Goal: Transaction & Acquisition: Purchase product/service

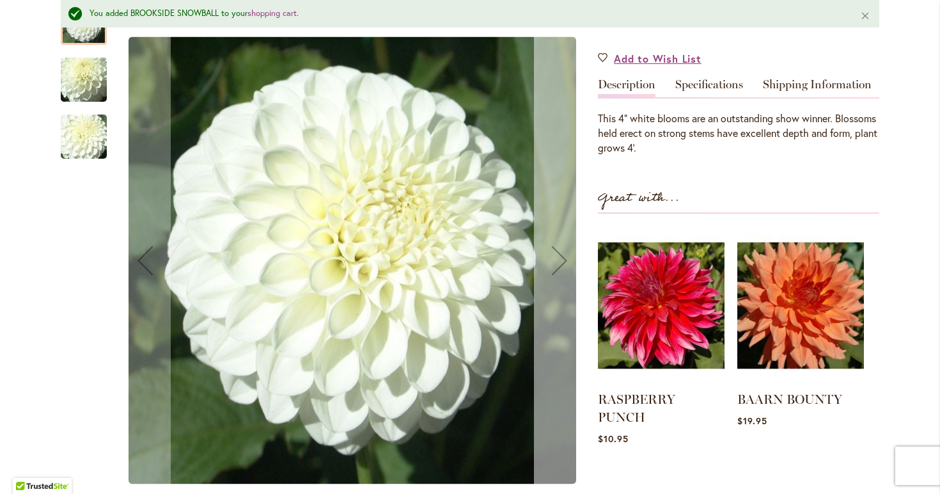
scroll to position [423, 0]
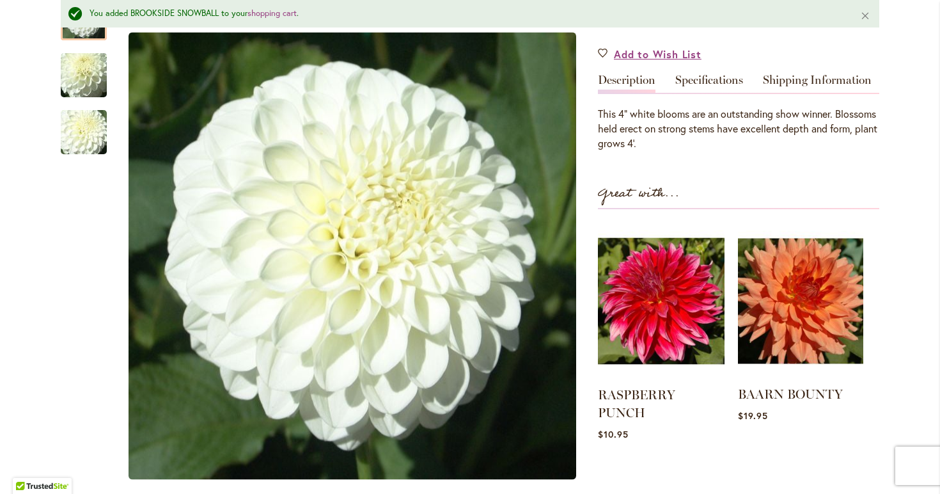
click at [806, 288] on img at bounding box center [800, 301] width 125 height 157
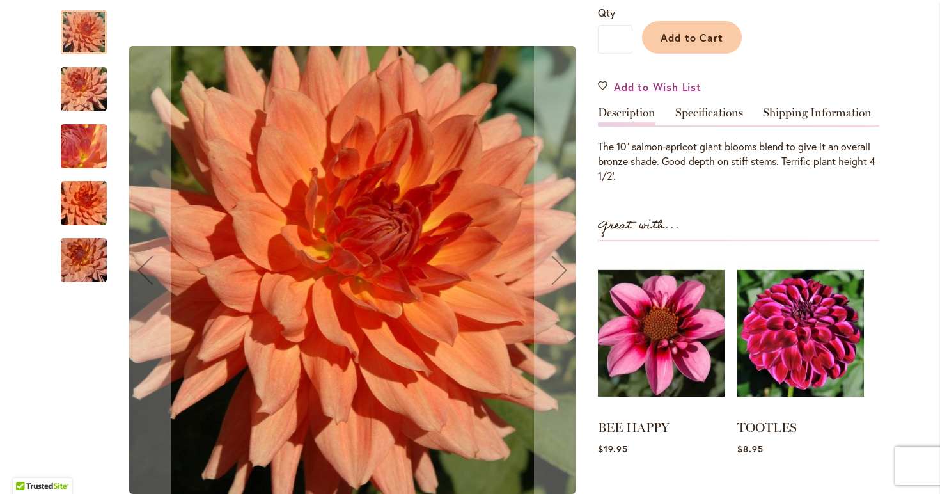
scroll to position [320, 0]
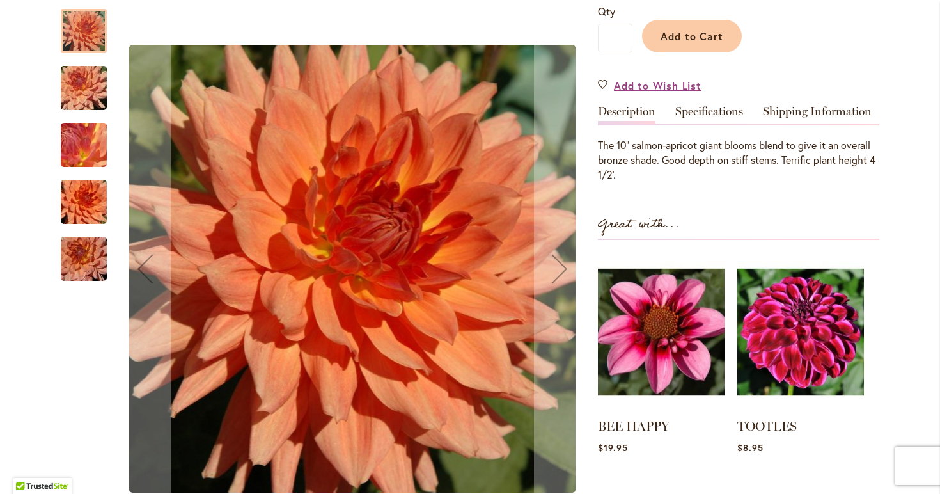
click at [95, 247] on img "Baarn Bounty" at bounding box center [84, 258] width 92 height 61
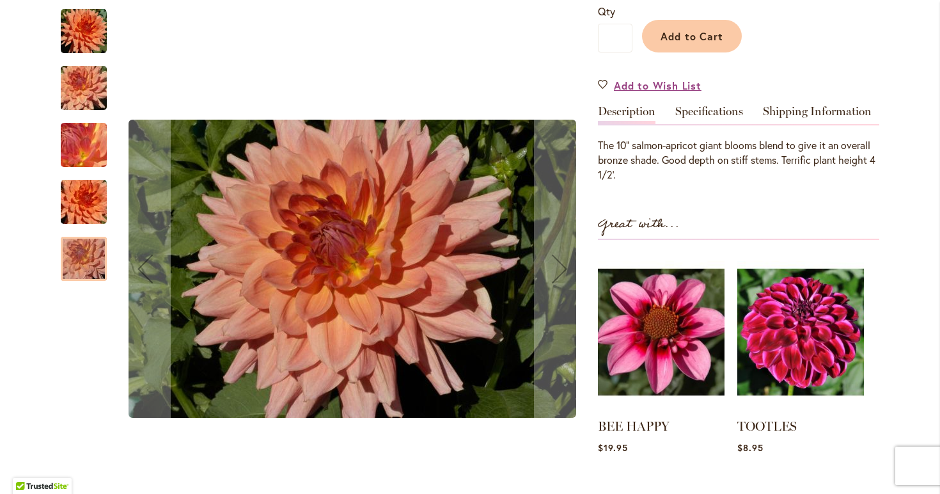
click at [91, 189] on img "Baarn Bounty" at bounding box center [84, 201] width 92 height 61
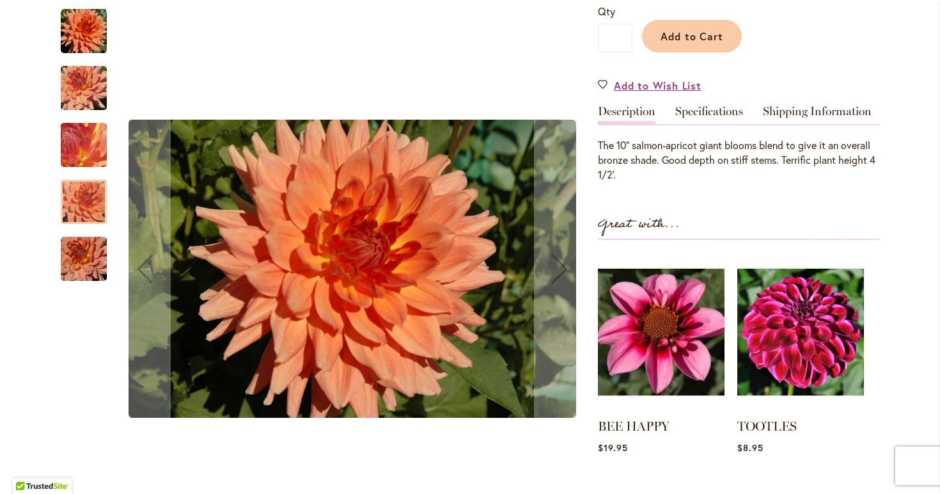
click at [81, 146] on img "Baarn Bounty" at bounding box center [84, 145] width 92 height 69
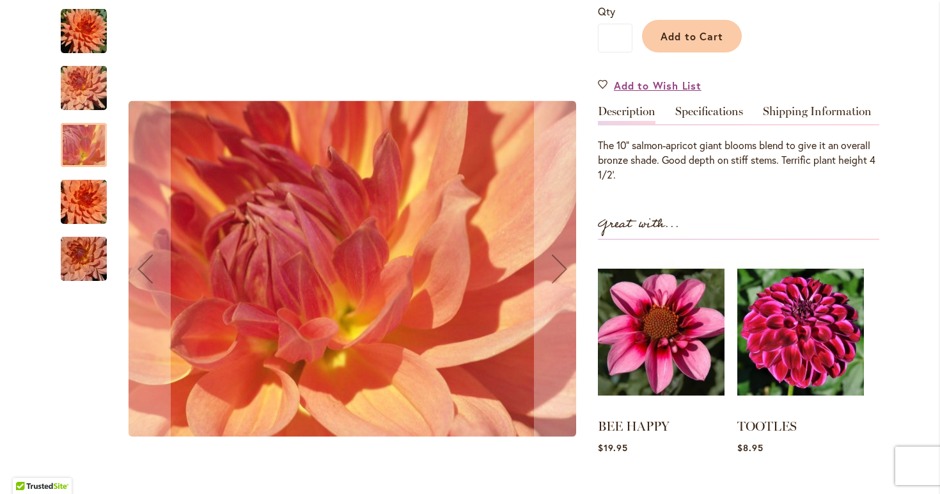
click at [83, 86] on img "Baarn Bounty" at bounding box center [84, 88] width 92 height 69
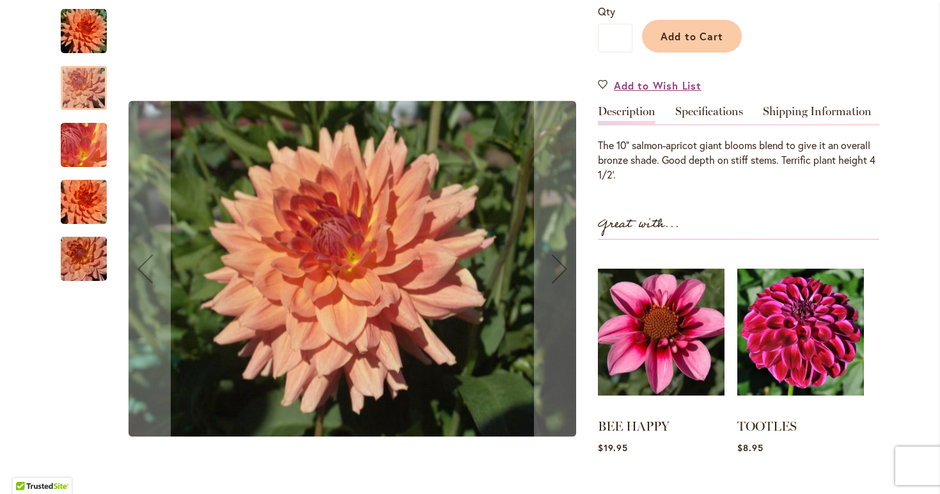
click at [90, 30] on img "Baarn Bounty" at bounding box center [84, 31] width 46 height 46
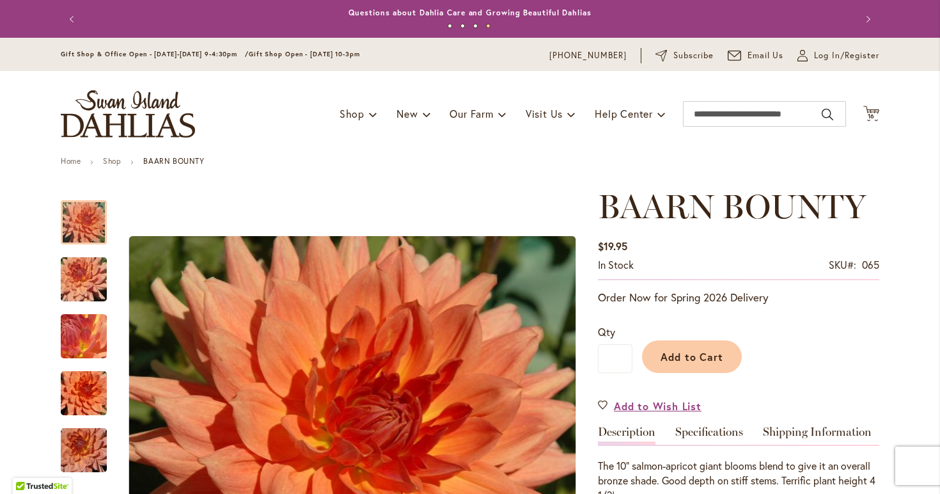
scroll to position [0, 0]
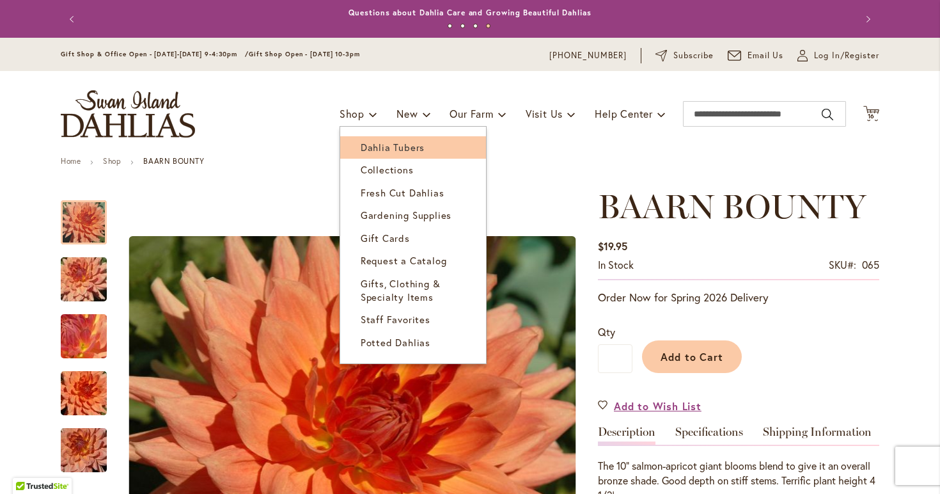
click at [363, 146] on span "Dahlia Tubers" at bounding box center [393, 147] width 64 height 13
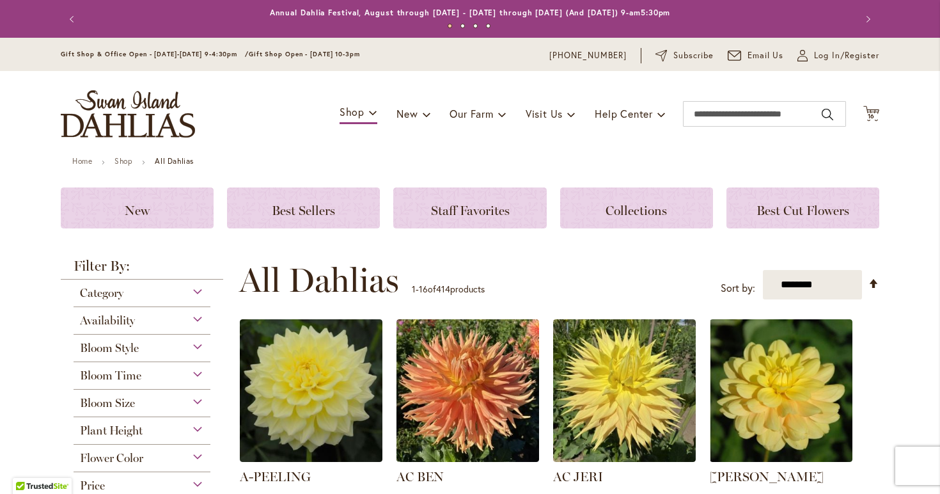
click at [111, 294] on span "Category" at bounding box center [101, 293] width 43 height 14
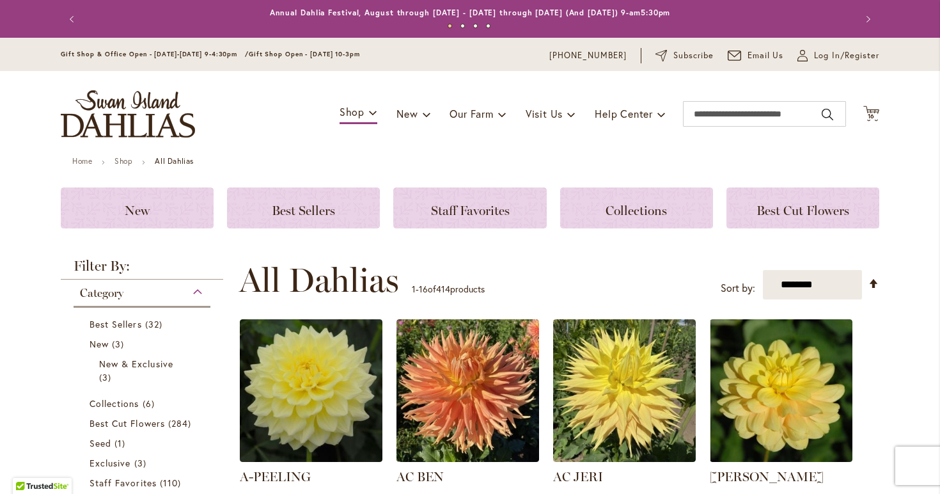
scroll to position [279, 0]
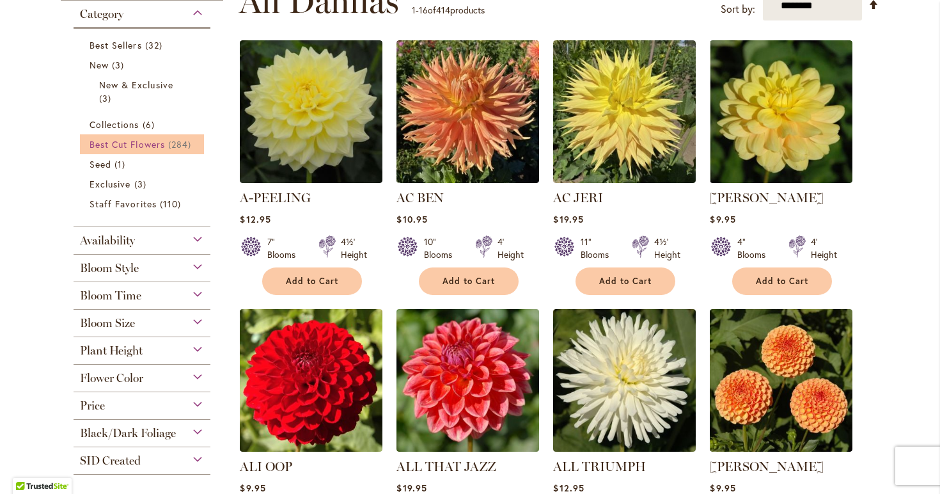
click at [134, 139] on span "Best Cut Flowers" at bounding box center [127, 144] width 75 height 12
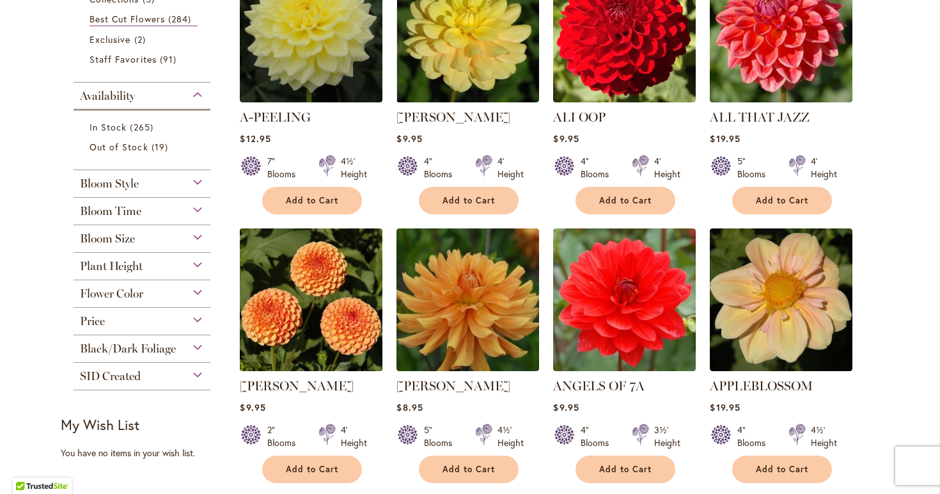
scroll to position [334, 0]
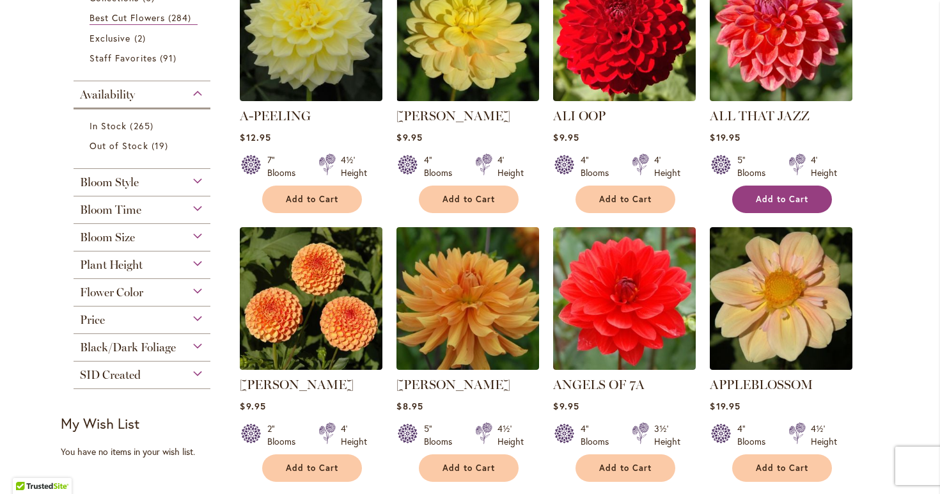
click at [810, 195] on button "Add to Cart" at bounding box center [782, 199] width 100 height 28
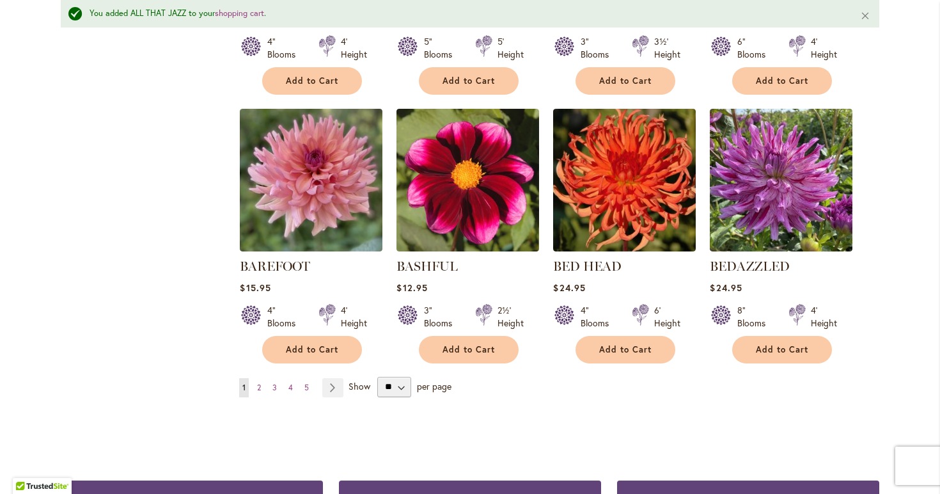
scroll to position [1029, 0]
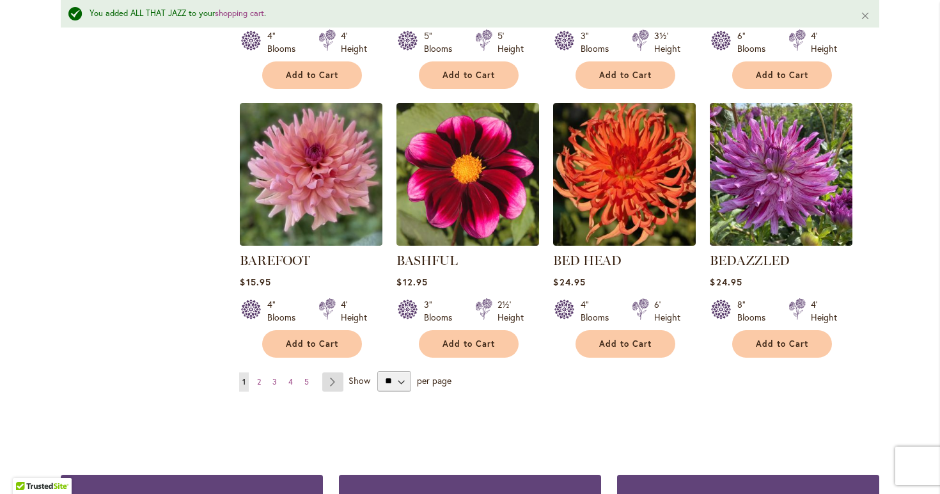
click at [333, 374] on link "Page Next" at bounding box center [332, 381] width 21 height 19
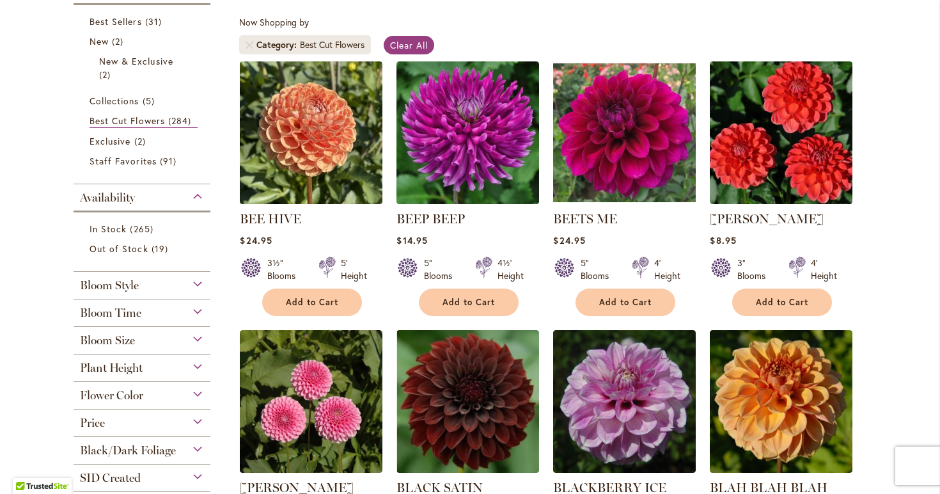
scroll to position [233, 0]
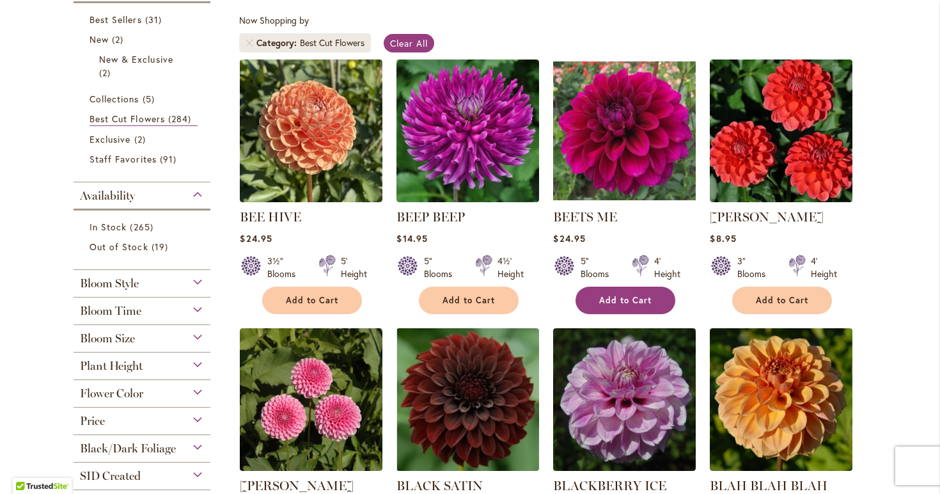
click at [624, 308] on button "Add to Cart" at bounding box center [626, 301] width 100 height 28
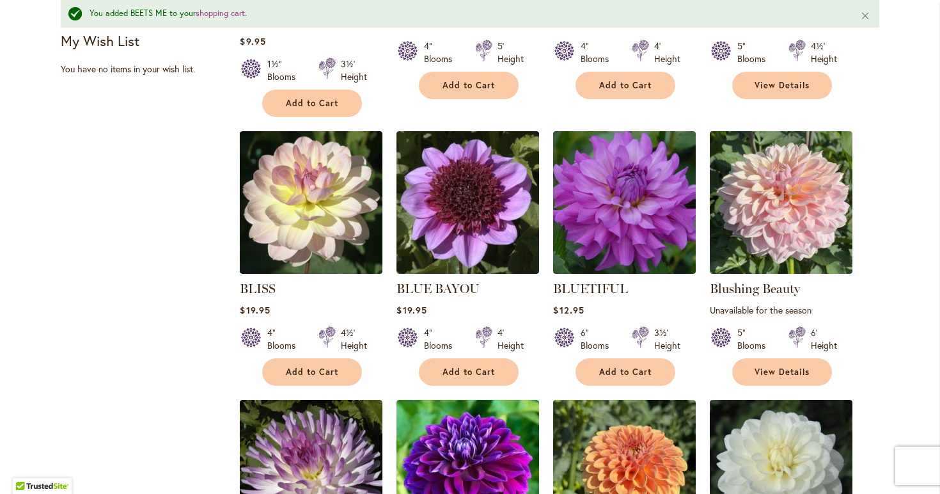
scroll to position [703, 0]
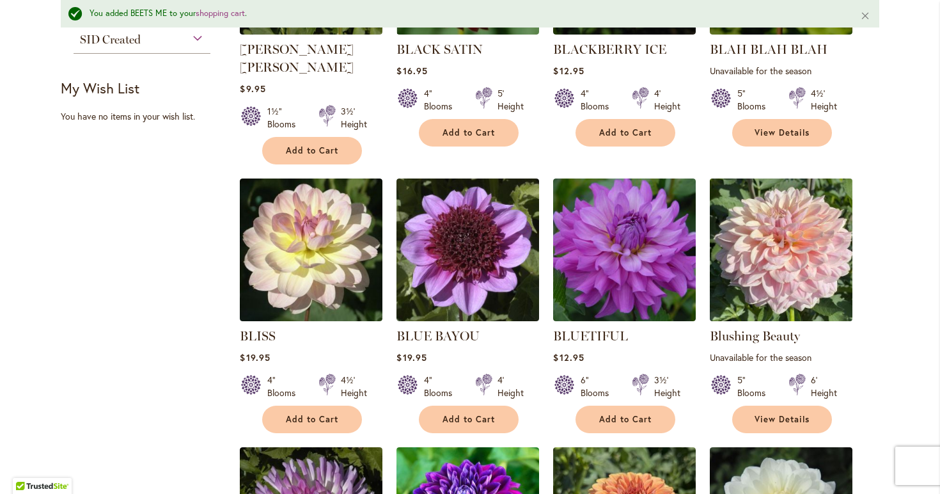
click at [798, 252] on img at bounding box center [782, 250] width 150 height 150
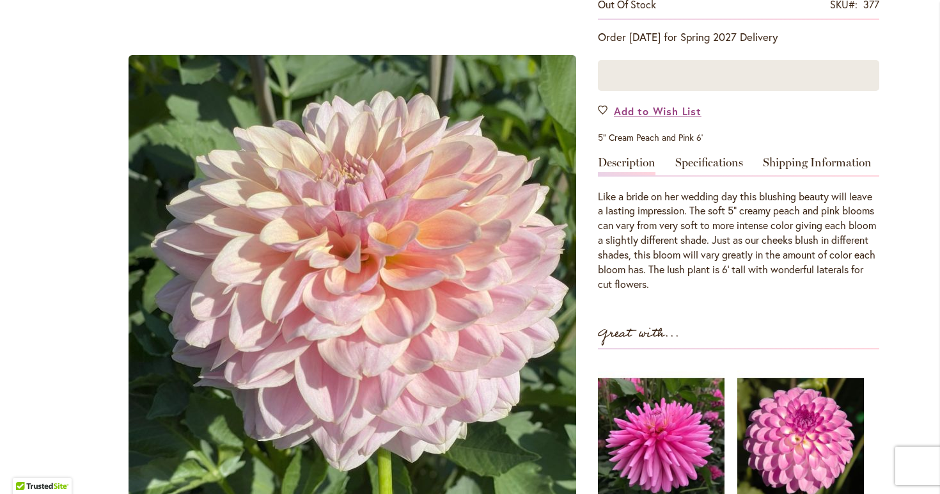
scroll to position [173, 0]
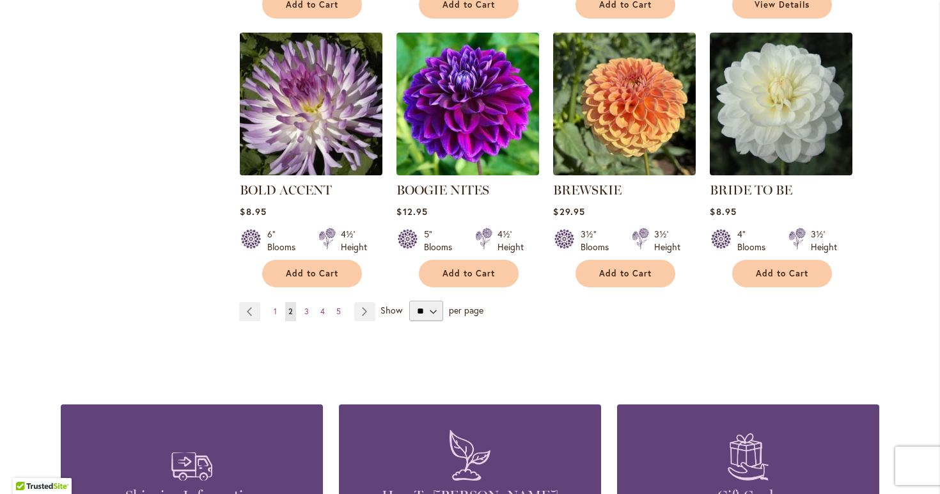
scroll to position [1085, 0]
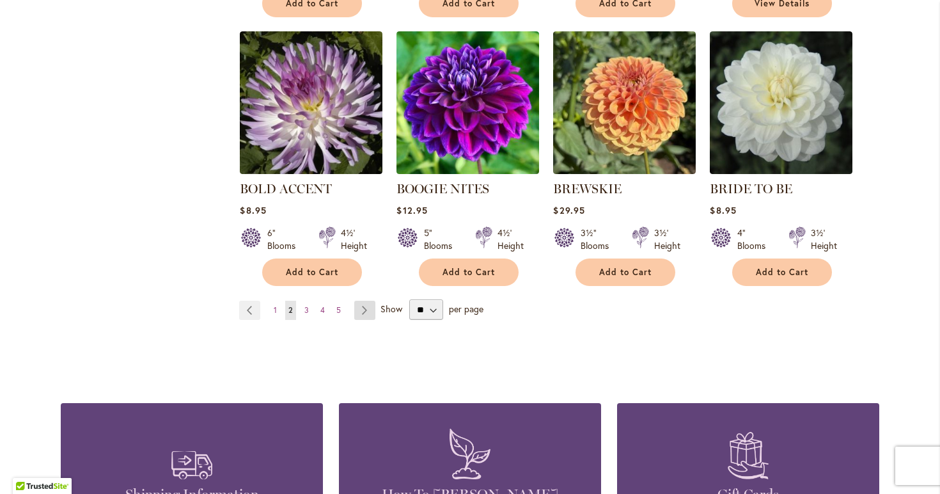
click at [367, 301] on link "Page Next" at bounding box center [364, 310] width 21 height 19
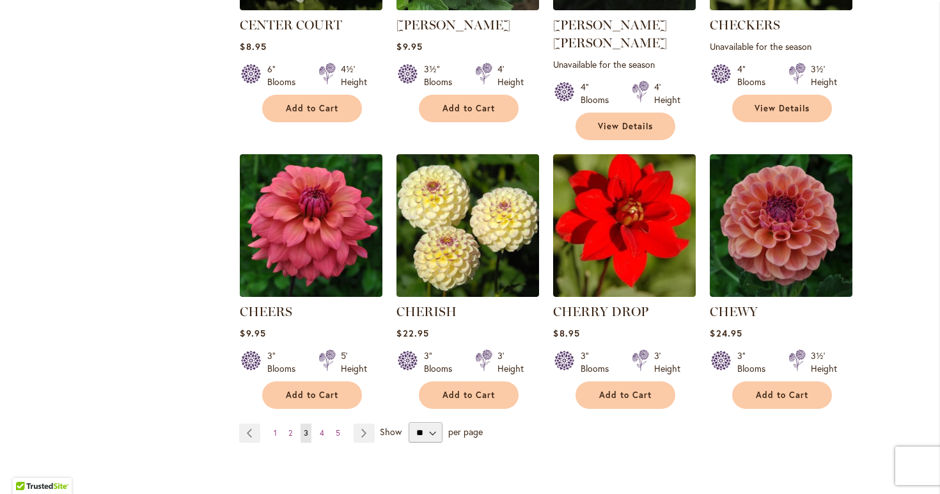
scroll to position [1034, 0]
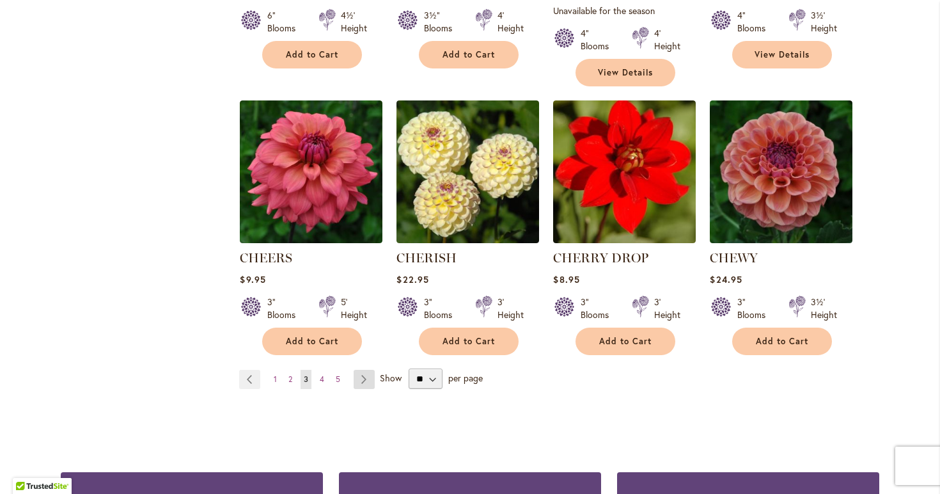
click at [365, 370] on link "Page Next" at bounding box center [364, 379] width 21 height 19
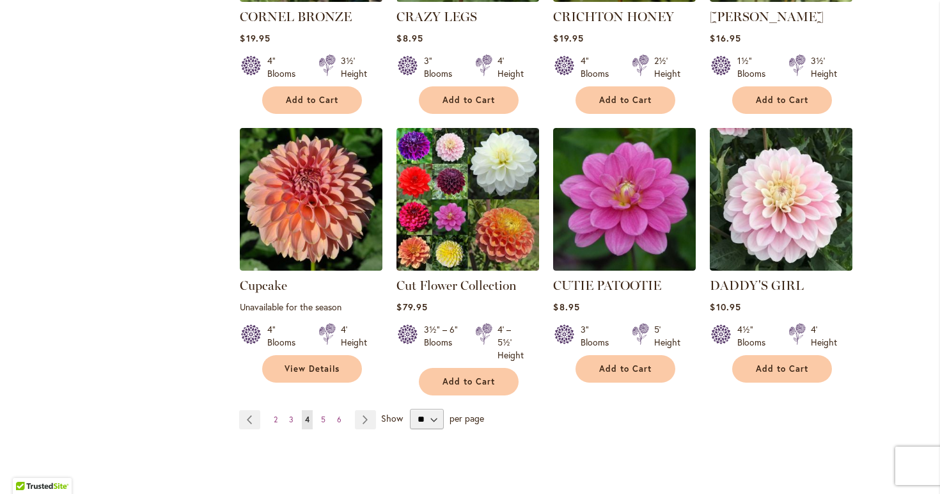
scroll to position [1042, 0]
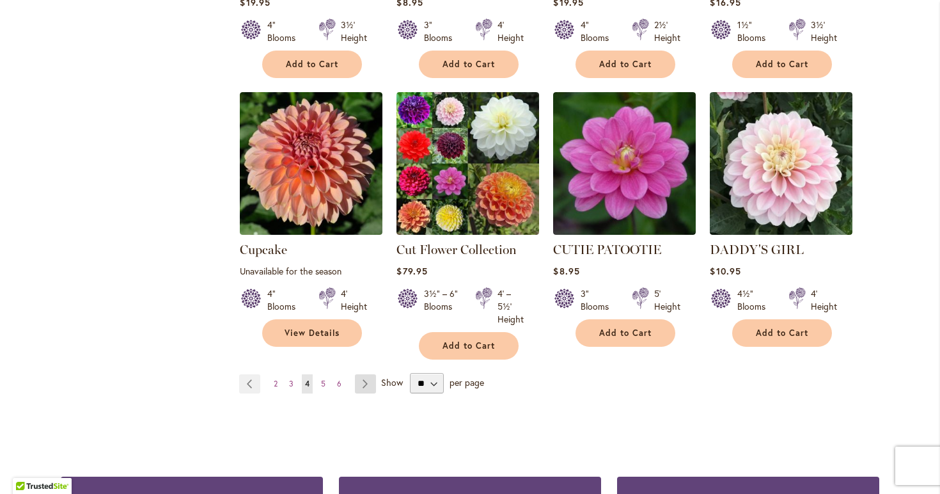
click at [368, 374] on link "Page Next" at bounding box center [365, 383] width 21 height 19
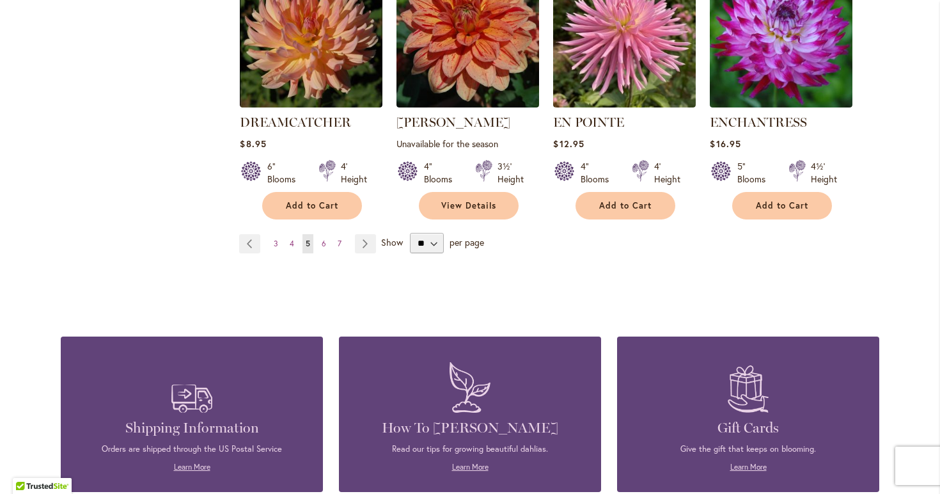
scroll to position [1187, 0]
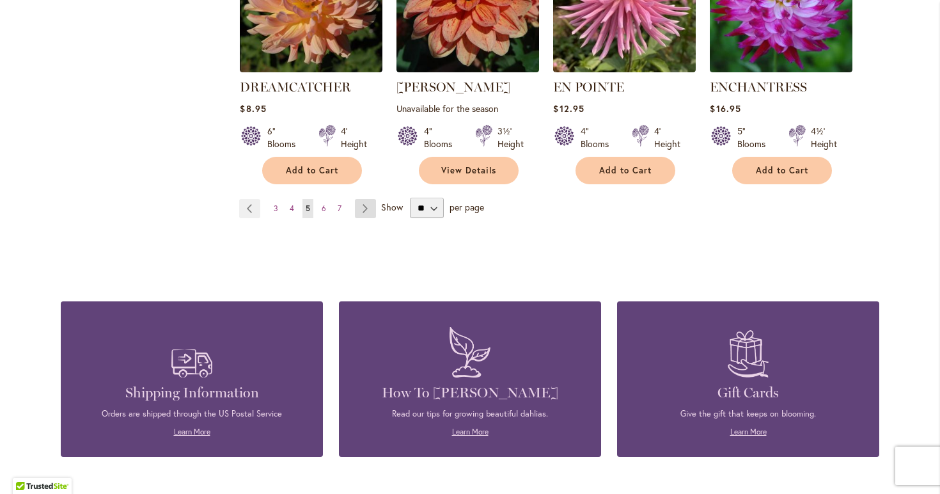
click at [367, 199] on link "Page Next" at bounding box center [365, 208] width 21 height 19
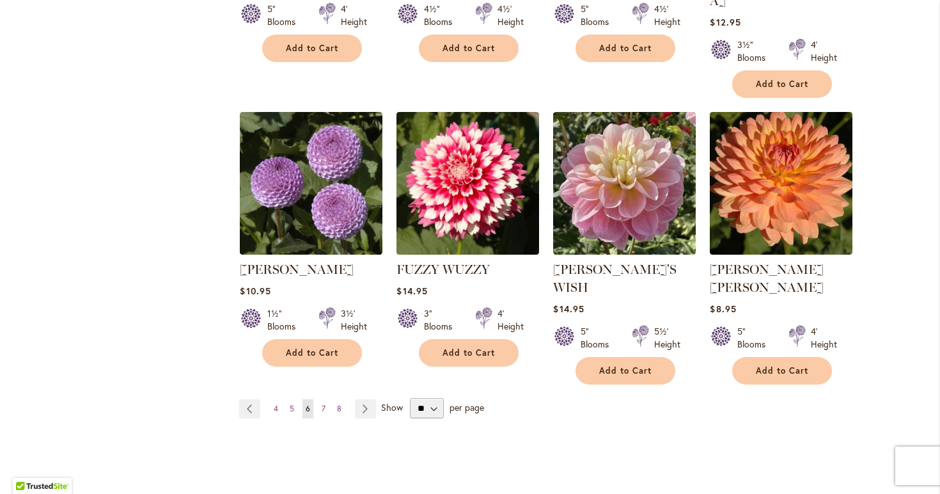
scroll to position [1068, 0]
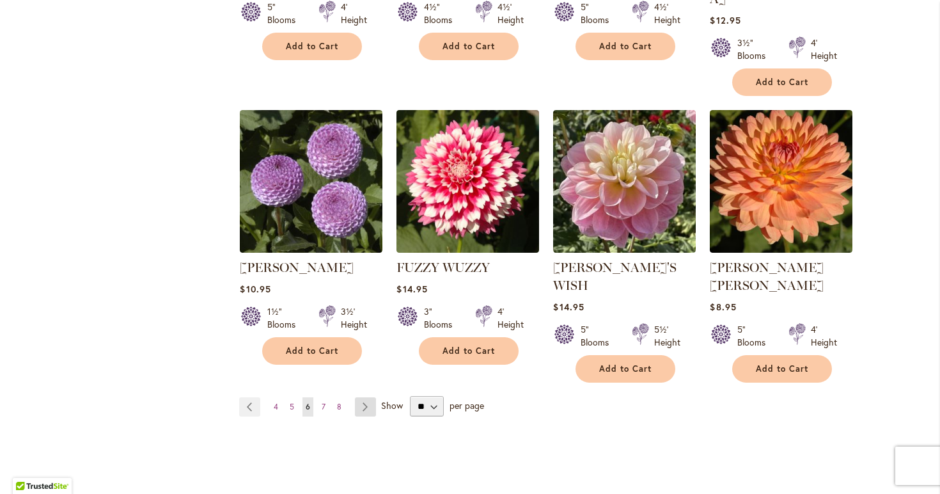
click at [362, 397] on link "Page Next" at bounding box center [365, 406] width 21 height 19
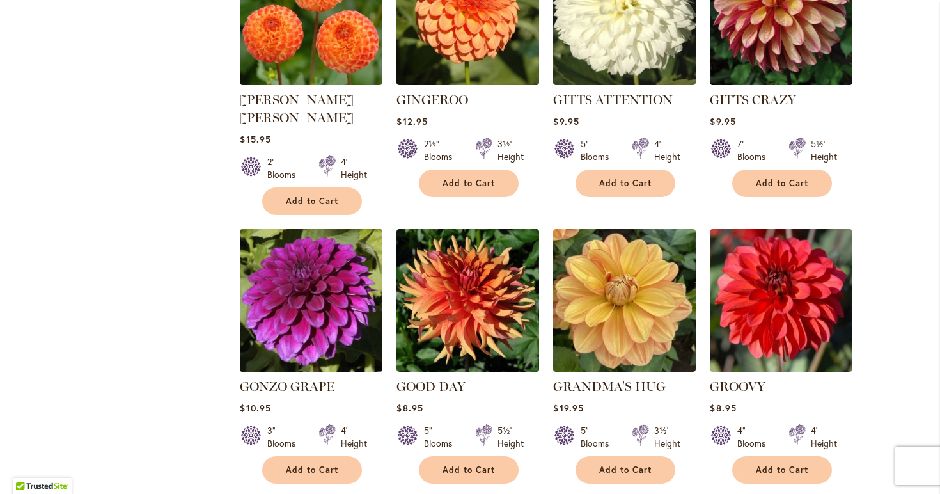
scroll to position [908, 0]
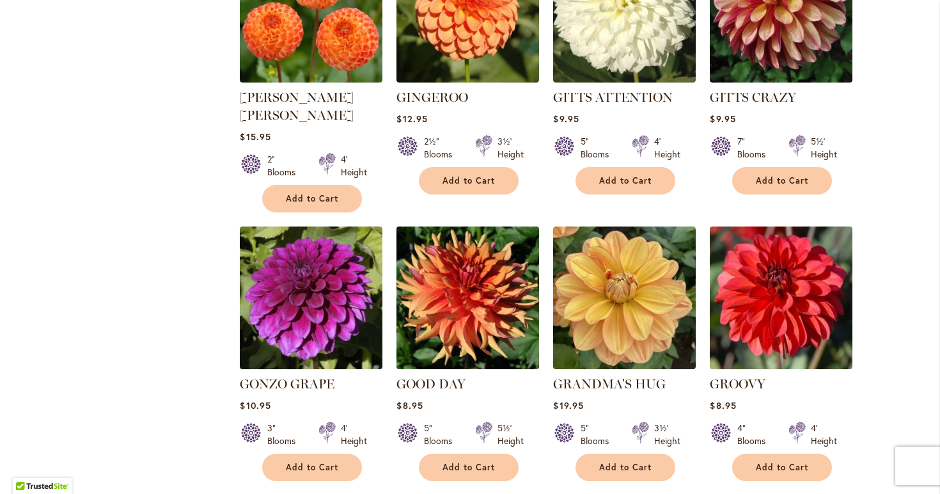
click at [477, 296] on img at bounding box center [468, 298] width 150 height 150
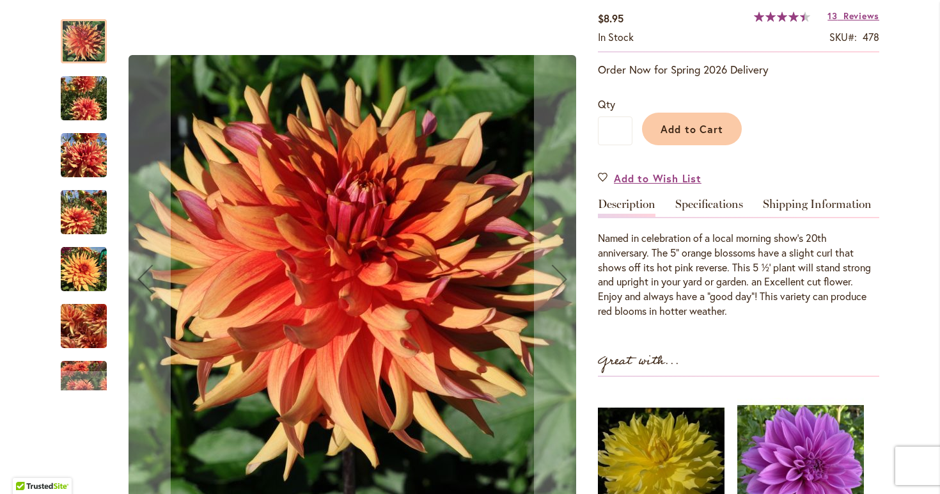
scroll to position [228, 0]
click at [87, 324] on img "GOOD DAY" at bounding box center [84, 326] width 46 height 61
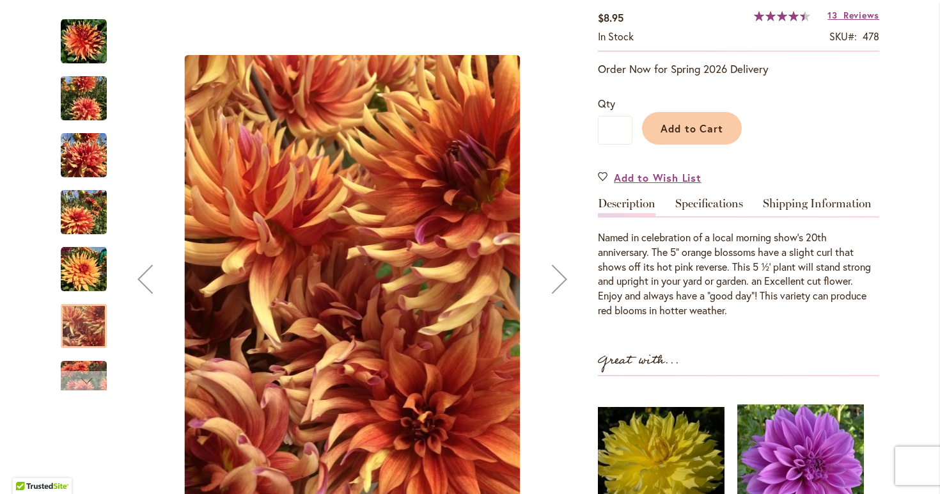
click at [88, 383] on div "Next" at bounding box center [83, 380] width 19 height 19
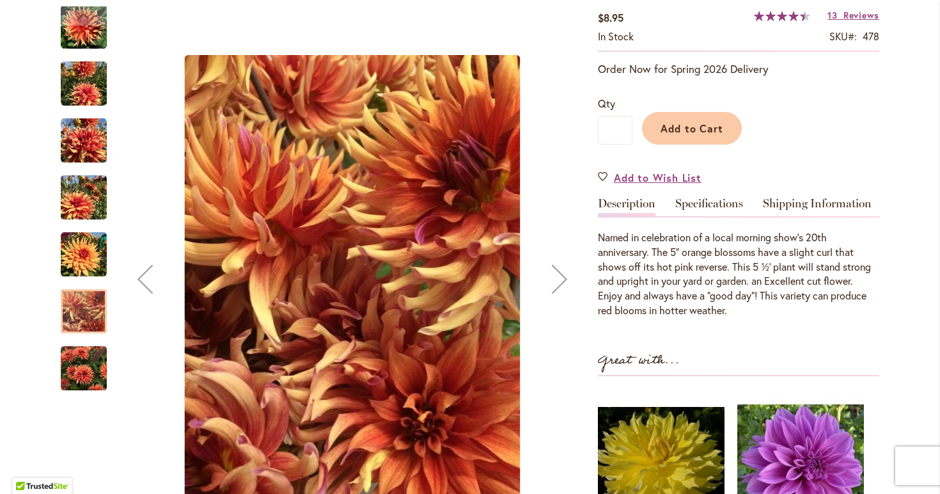
click at [86, 371] on img "GOOD DAY" at bounding box center [84, 368] width 46 height 61
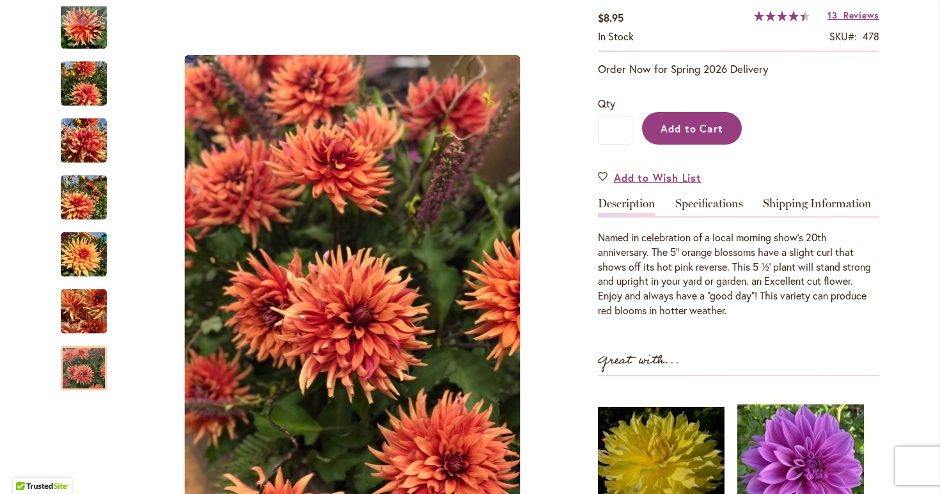
click at [669, 129] on span "Add to Cart" at bounding box center [692, 128] width 63 height 13
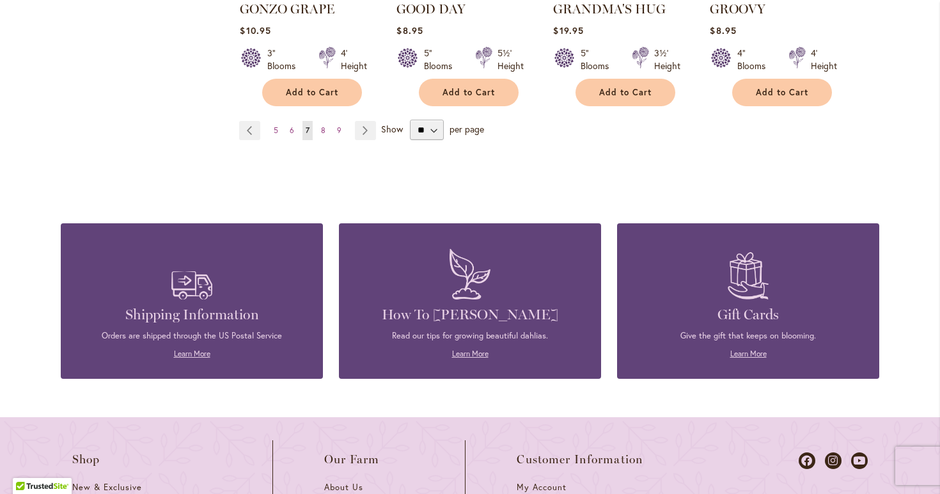
scroll to position [1332, 0]
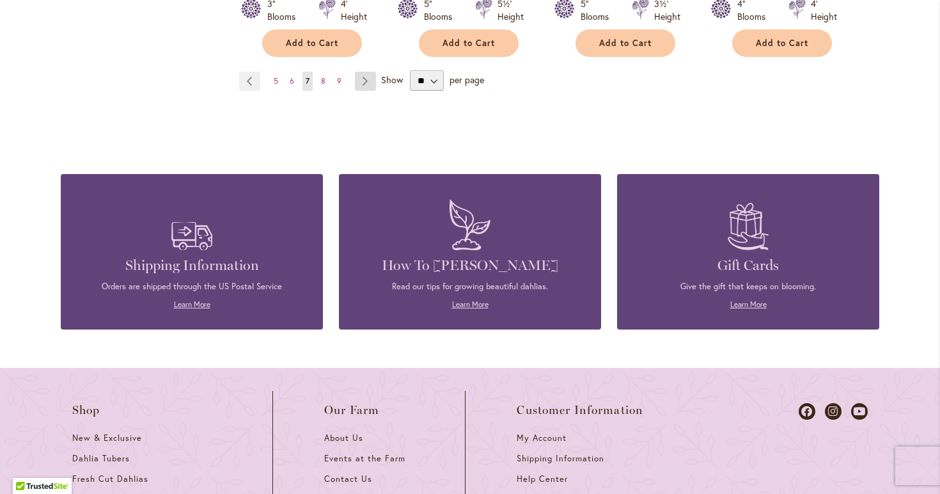
click at [364, 72] on link "Page Next" at bounding box center [365, 81] width 21 height 19
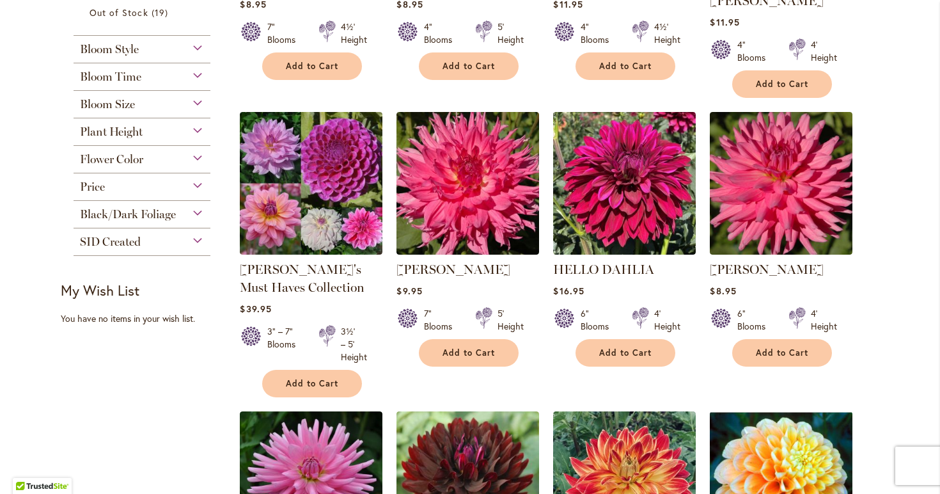
scroll to position [475, 0]
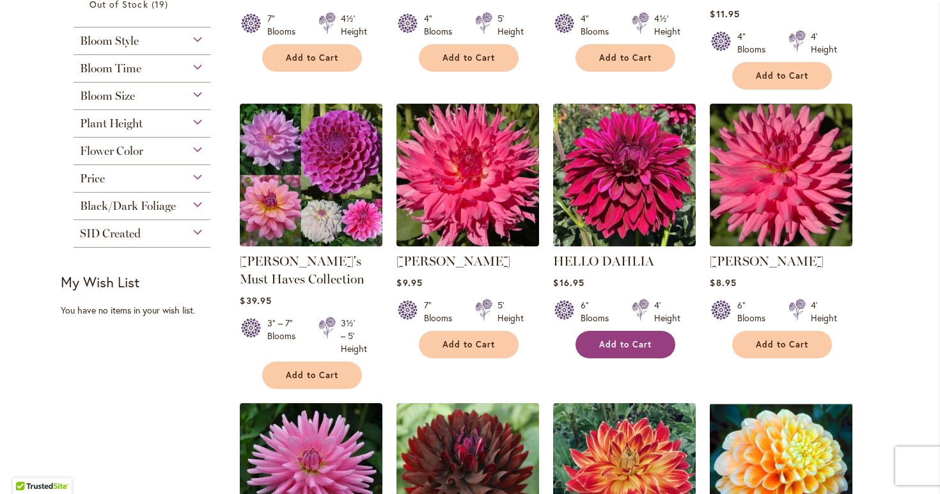
click at [606, 339] on span "Add to Cart" at bounding box center [625, 344] width 52 height 11
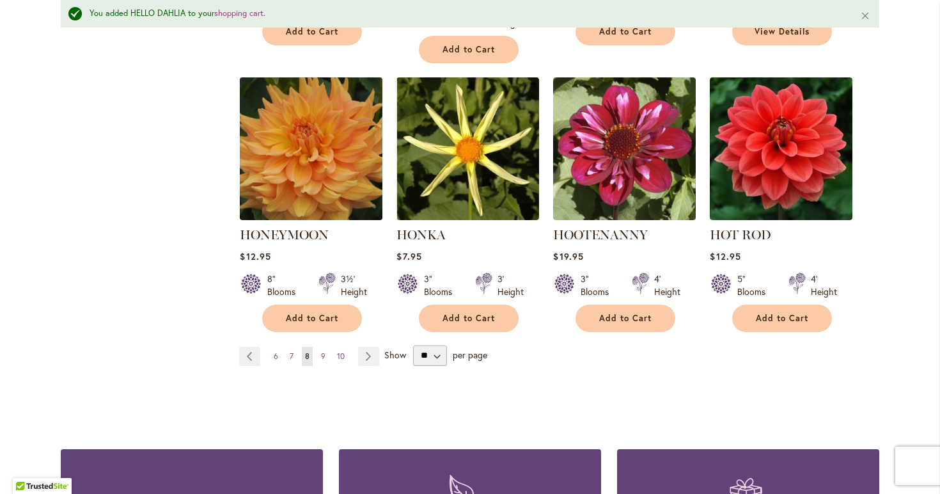
scroll to position [1151, 0]
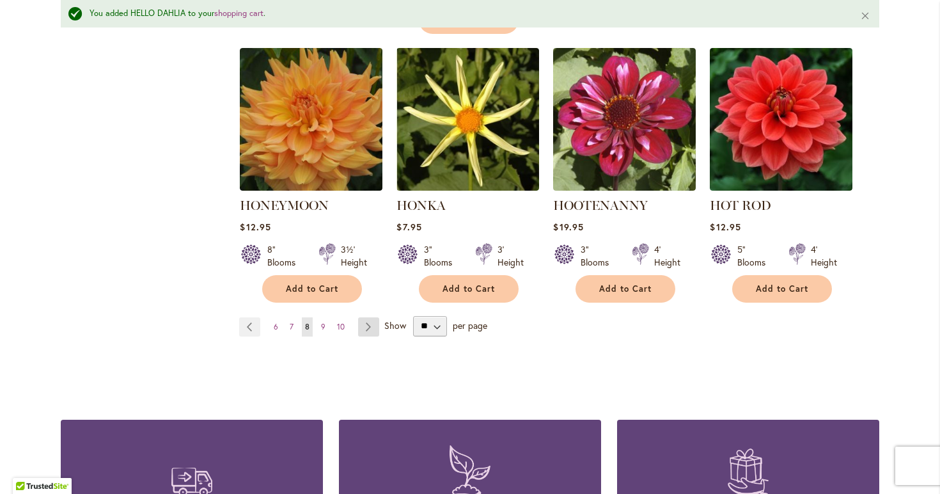
click at [372, 317] on link "Page Next" at bounding box center [368, 326] width 21 height 19
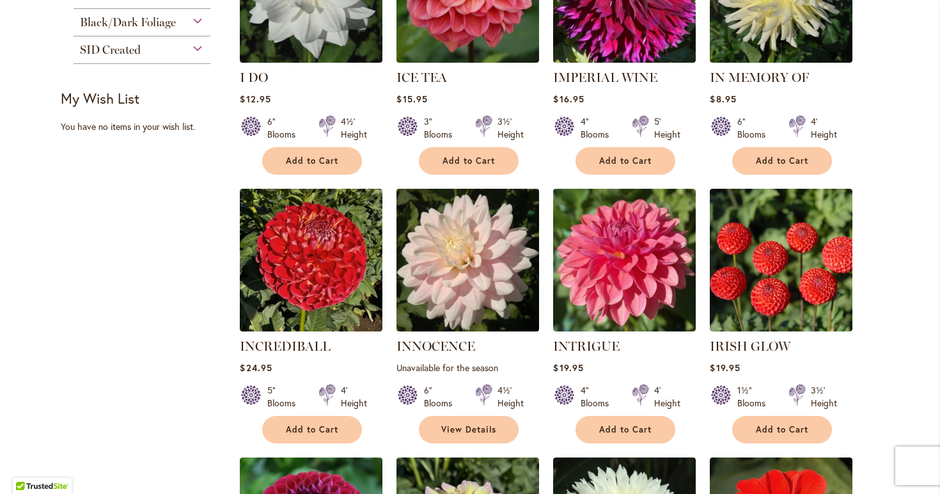
scroll to position [660, 0]
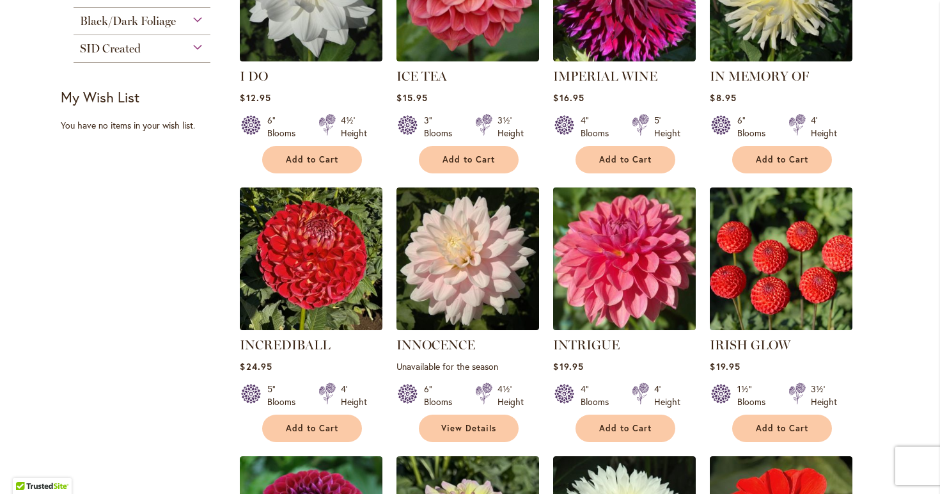
click at [655, 261] on img at bounding box center [625, 259] width 150 height 150
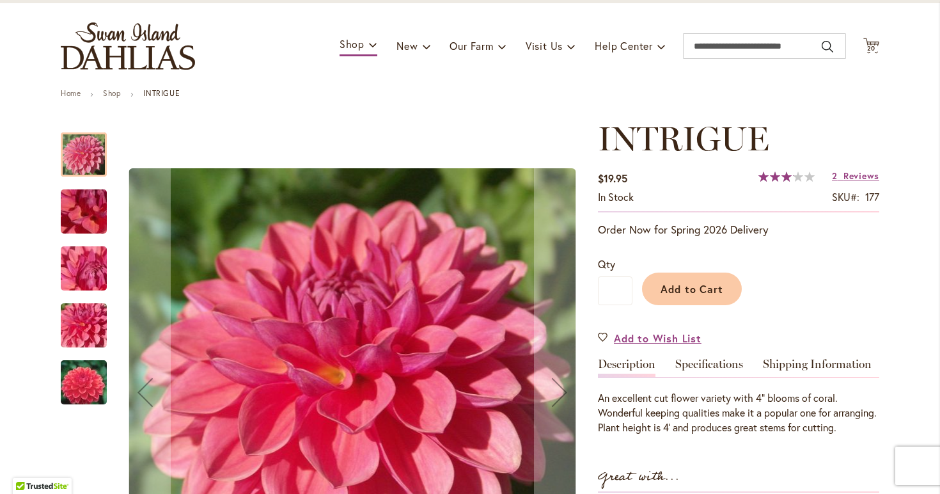
scroll to position [379, 0]
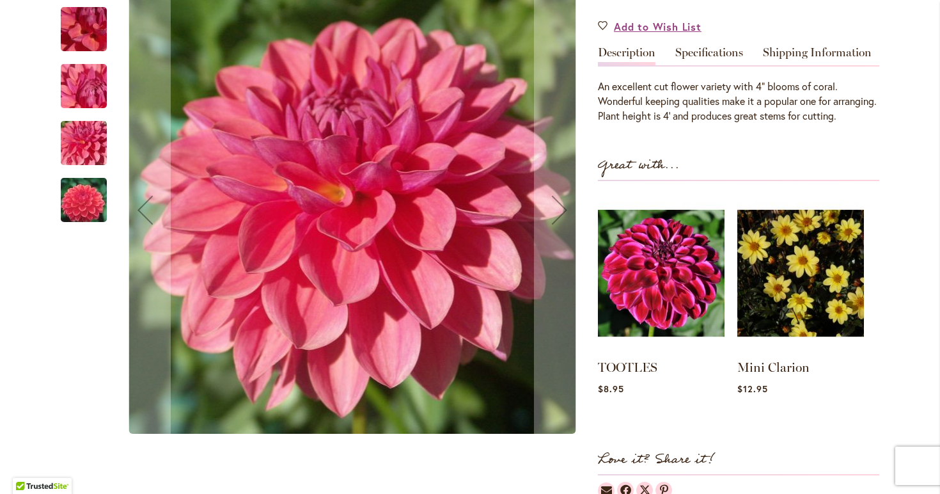
click at [95, 99] on img "INTRIGUE" at bounding box center [84, 86] width 92 height 69
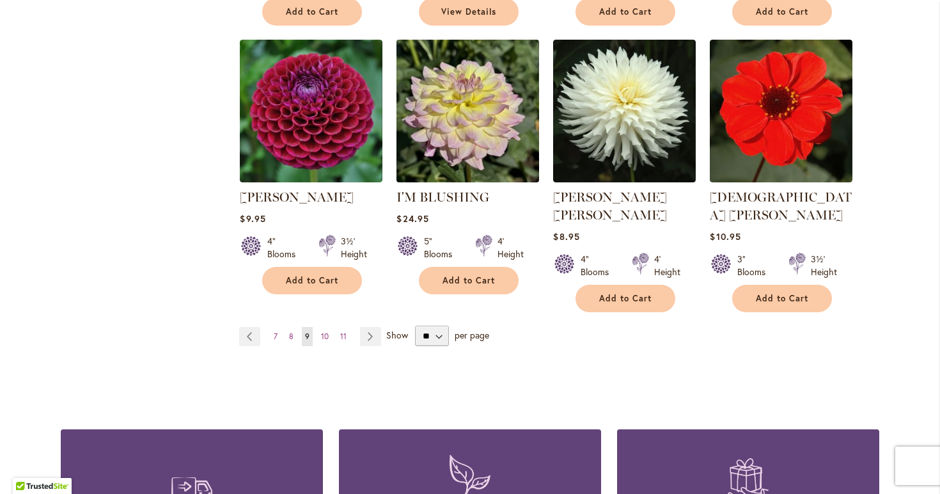
scroll to position [1077, 0]
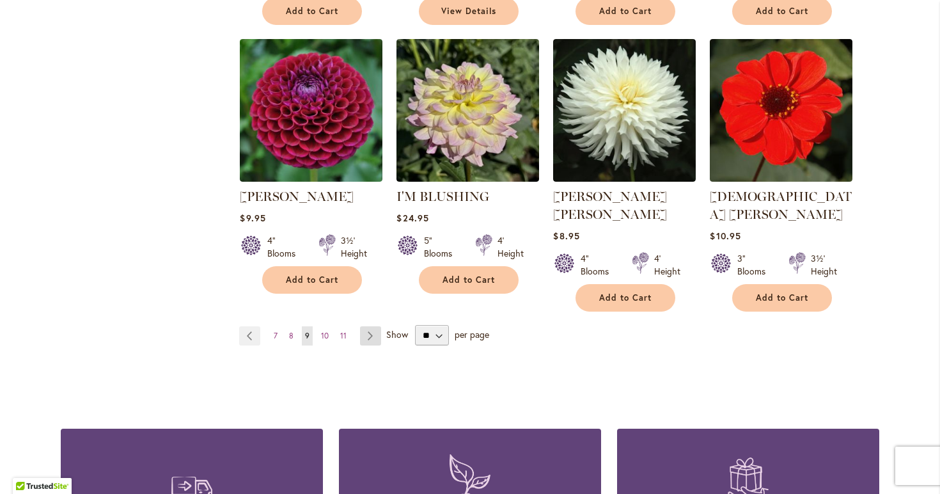
click at [374, 326] on link "Page Next" at bounding box center [370, 335] width 21 height 19
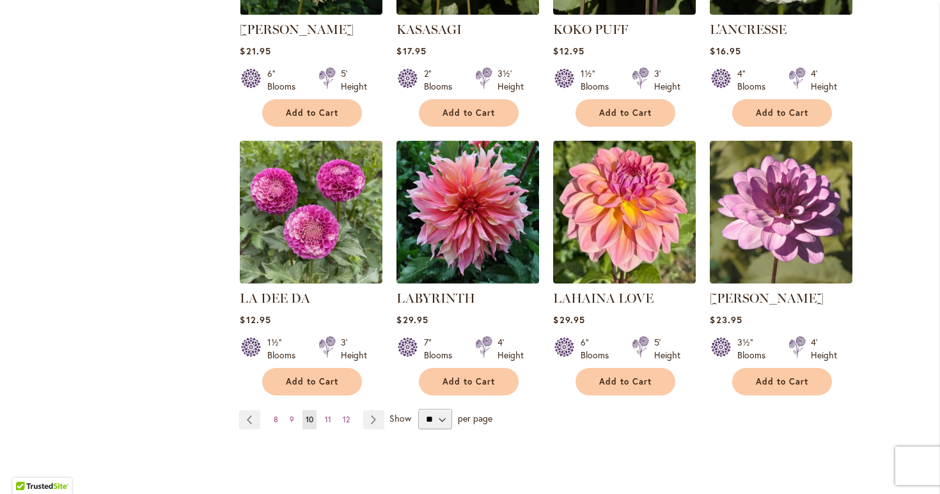
scroll to position [976, 0]
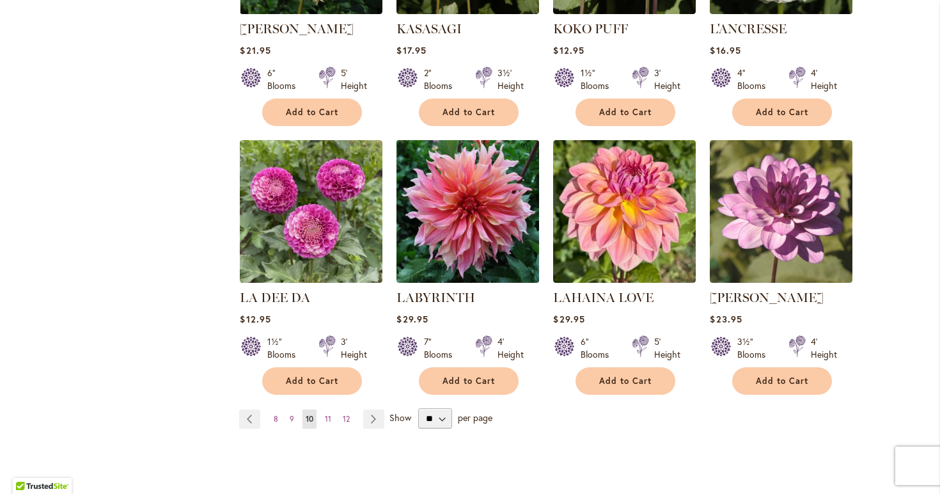
click at [495, 180] on img at bounding box center [468, 211] width 150 height 150
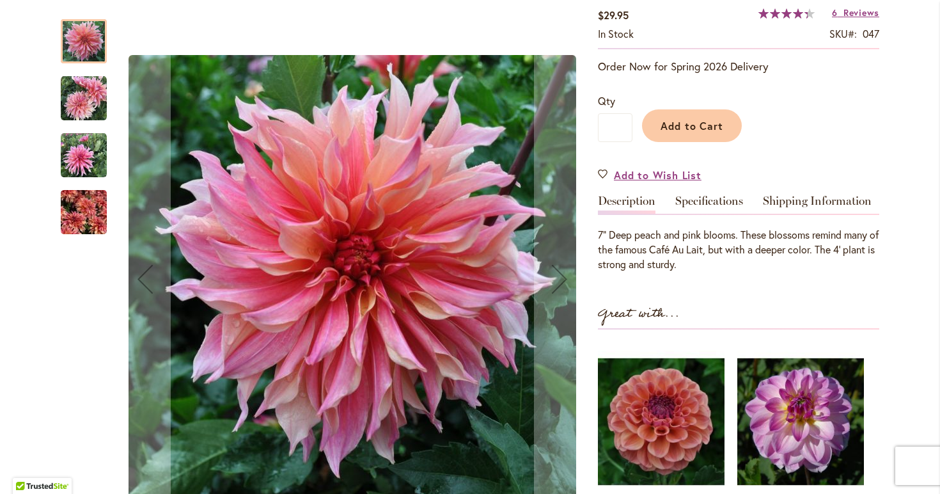
scroll to position [245, 0]
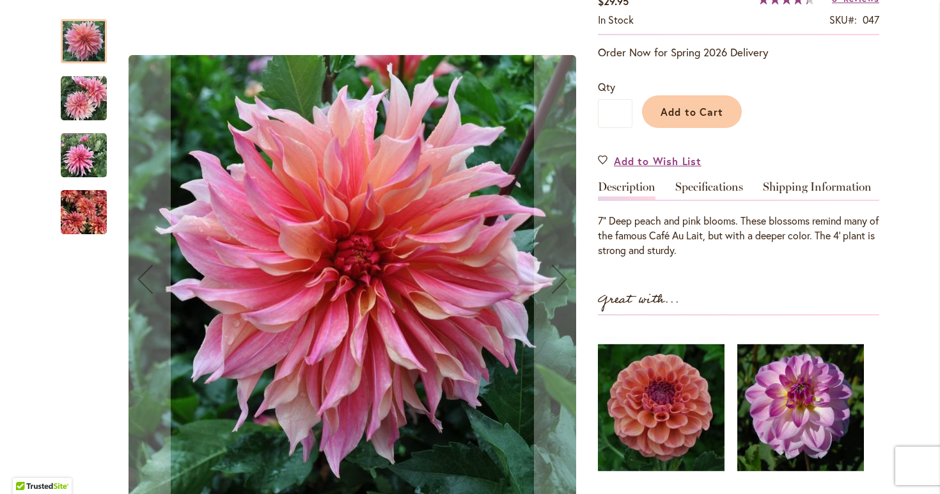
click at [102, 208] on img "Labyrinth" at bounding box center [84, 212] width 46 height 61
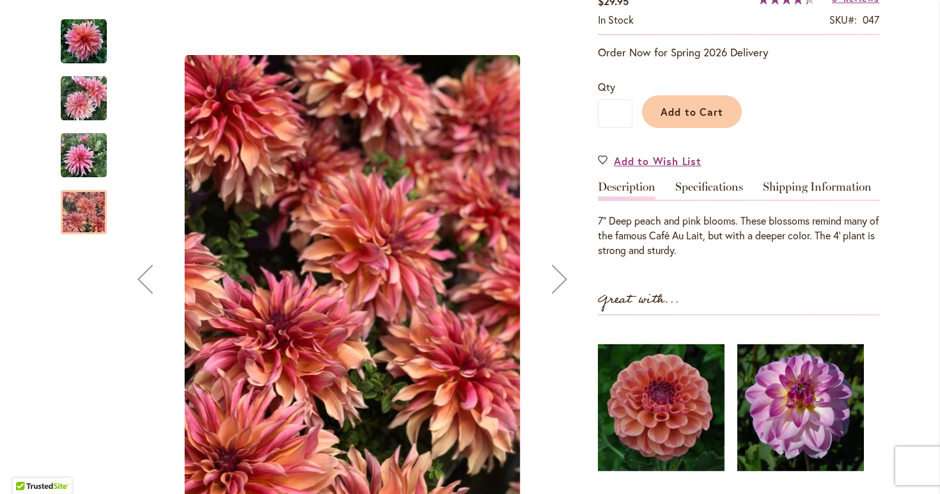
click at [81, 166] on img "Labyrinth" at bounding box center [84, 155] width 46 height 46
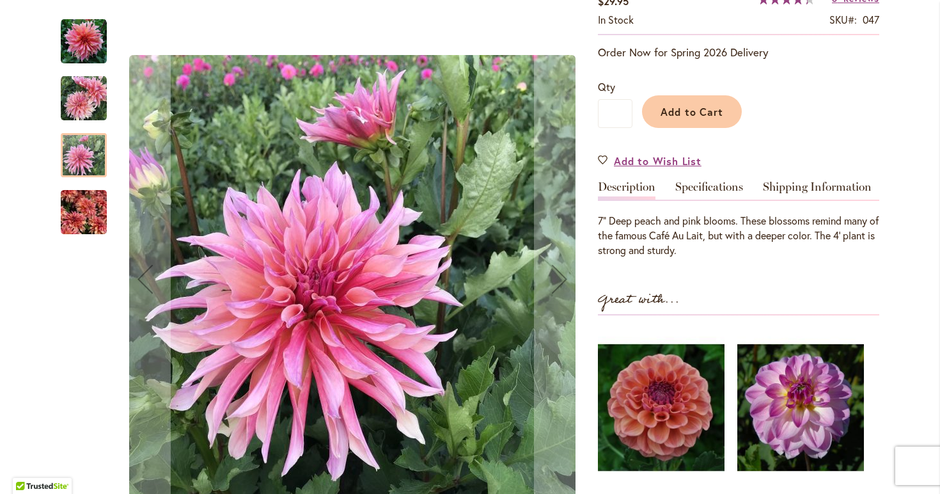
click at [74, 106] on img "Labyrinth" at bounding box center [84, 98] width 46 height 46
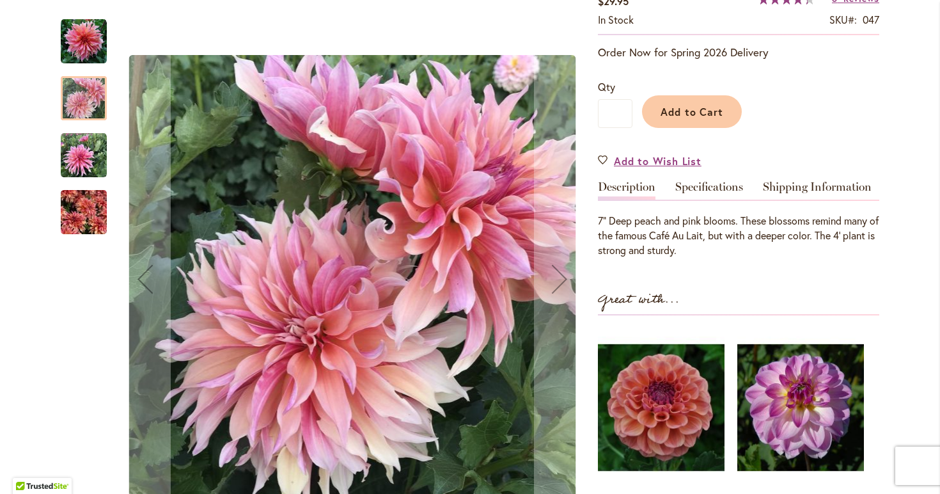
click at [81, 40] on img "Labyrinth" at bounding box center [84, 42] width 46 height 46
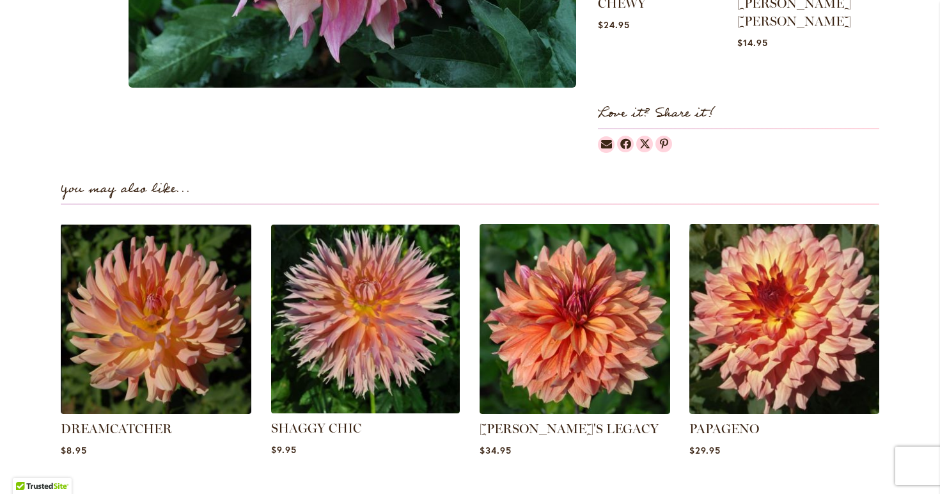
scroll to position [745, 0]
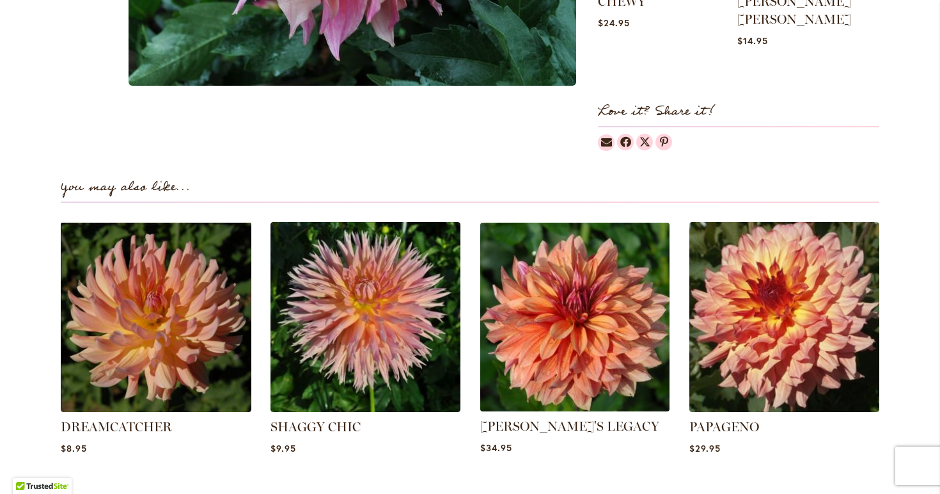
click at [580, 305] on img at bounding box center [575, 316] width 198 height 198
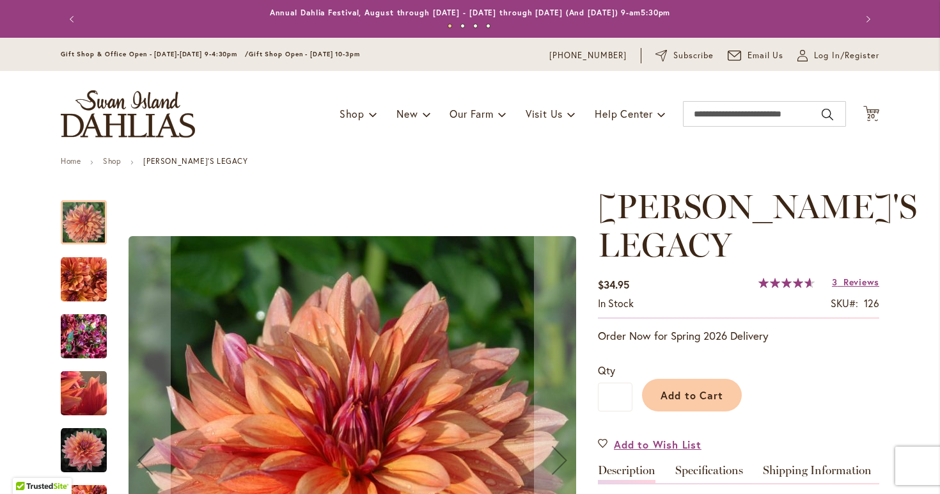
click at [97, 335] on img "Andy's Legacy" at bounding box center [84, 336] width 46 height 61
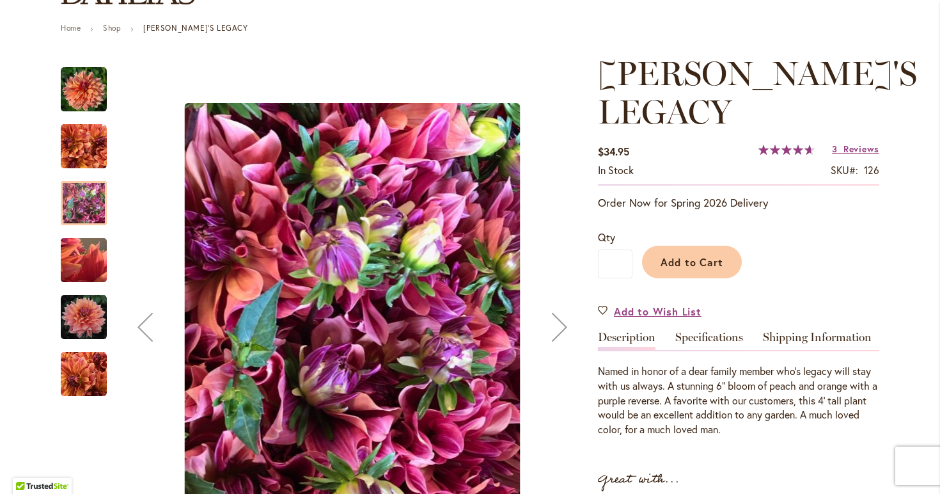
scroll to position [193, 0]
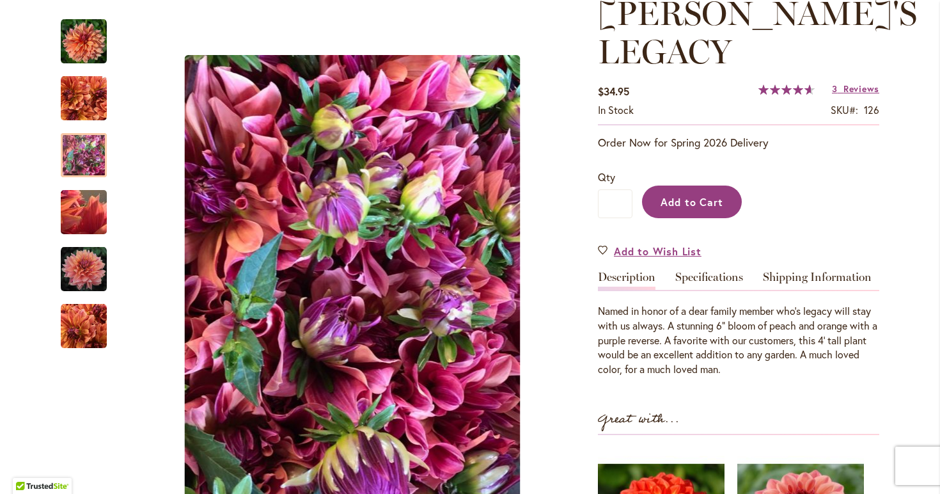
click at [704, 195] on span "Add to Cart" at bounding box center [692, 201] width 63 height 13
